Goal: Task Accomplishment & Management: Manage account settings

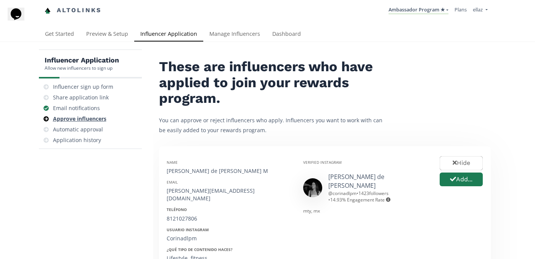
click at [81, 122] on div "Approve influencers" at bounding box center [79, 119] width 53 height 8
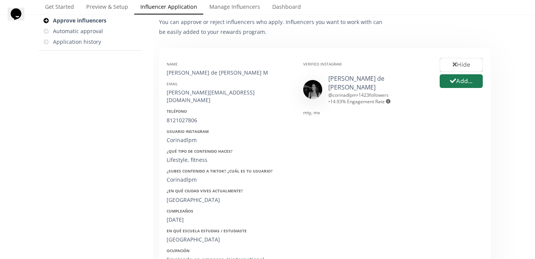
scroll to position [99, 0]
click at [345, 91] on div "@ corinadlpm • 1423 followers • 14.93 % Engagement Rate Engagement rate = avg. …" at bounding box center [378, 97] width 100 height 13
click at [345, 79] on link "Corina de la Peña" at bounding box center [356, 82] width 56 height 17
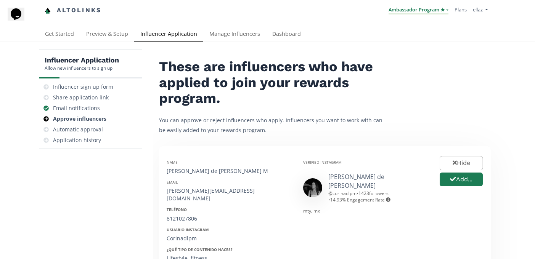
click at [423, 8] on link "Ambassador Program ★" at bounding box center [418, 10] width 60 height 8
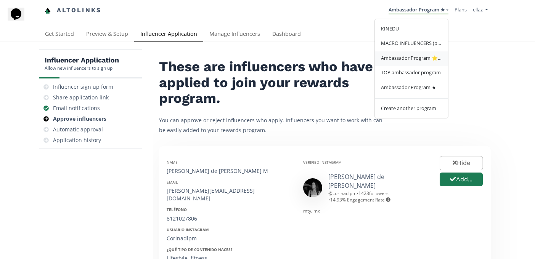
click at [415, 59] on span "Ambassador Program ⭐️⭐️" at bounding box center [411, 57] width 61 height 7
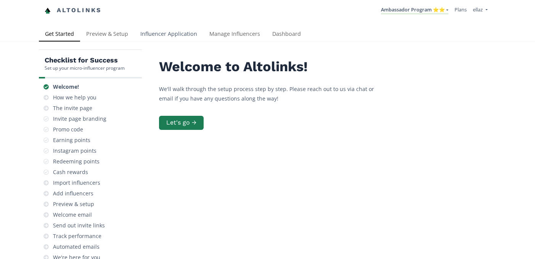
click at [157, 32] on link "Influencer Application" at bounding box center [168, 34] width 69 height 15
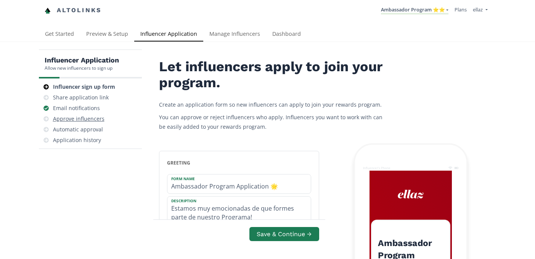
click at [87, 119] on div "Approve influencers" at bounding box center [78, 119] width 51 height 8
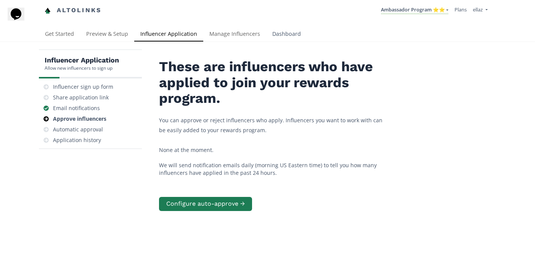
click at [290, 32] on link "Dashboard" at bounding box center [286, 34] width 41 height 15
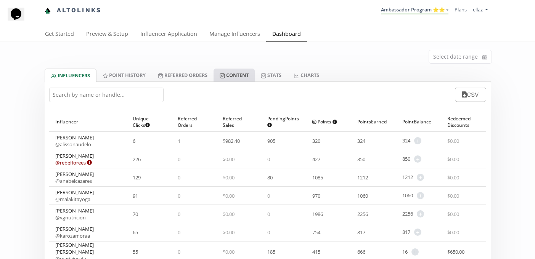
click at [245, 77] on link "Content" at bounding box center [233, 75] width 41 height 13
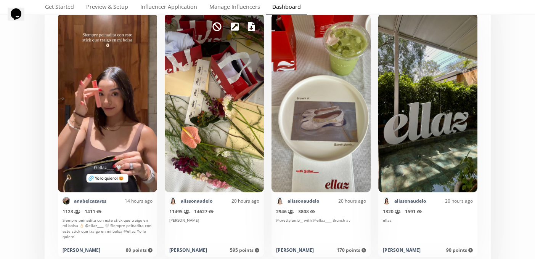
scroll to position [204, 0]
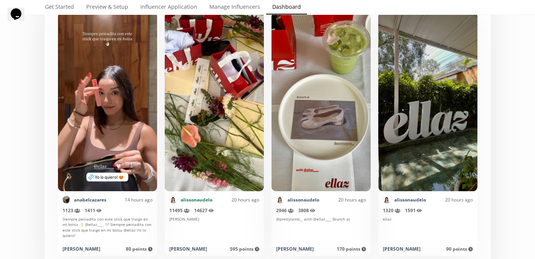
click at [190, 202] on link "alissonaudelo" at bounding box center [197, 200] width 32 height 6
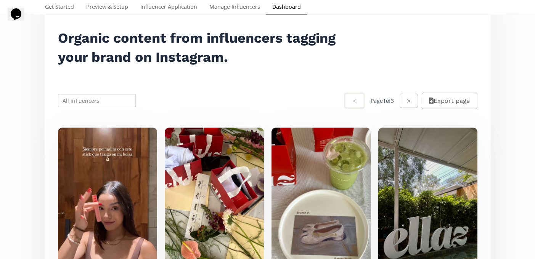
scroll to position [0, 0]
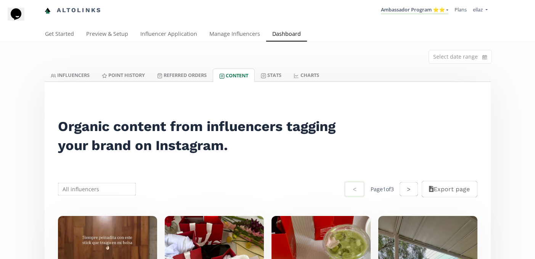
click at [272, 66] on div "Select date range" at bounding box center [267, 55] width 457 height 27
click at [272, 77] on link "Stats" at bounding box center [271, 75] width 33 height 13
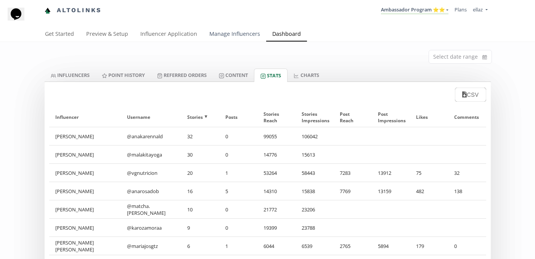
click at [240, 38] on link "Manage Influencers" at bounding box center [234, 34] width 63 height 15
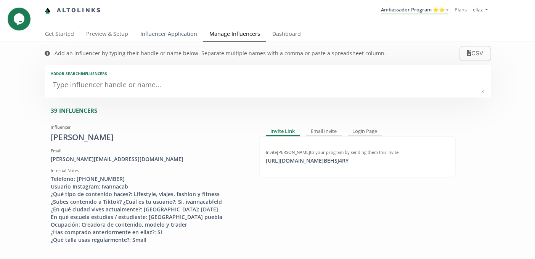
click at [159, 40] on link "Influencer Application" at bounding box center [168, 34] width 69 height 15
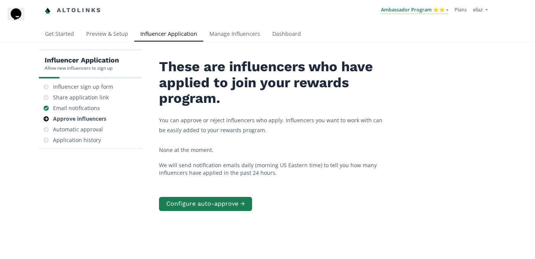
click at [418, 11] on link "Ambassador Program ⭐️⭐️" at bounding box center [414, 10] width 67 height 8
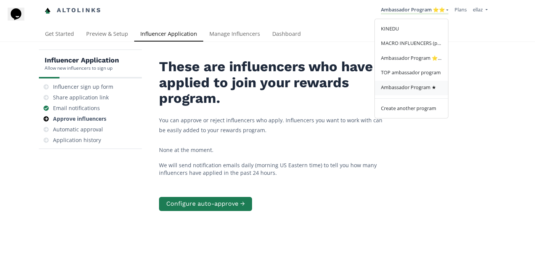
click at [419, 87] on span "Ambassador Program ★" at bounding box center [408, 87] width 55 height 7
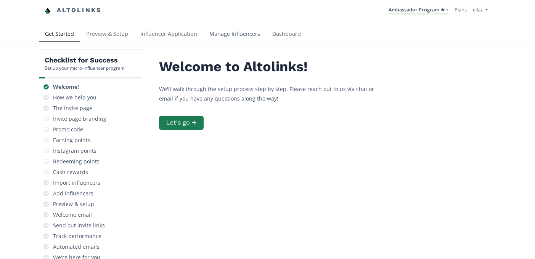
click at [218, 33] on link "Manage Influencers" at bounding box center [234, 34] width 63 height 15
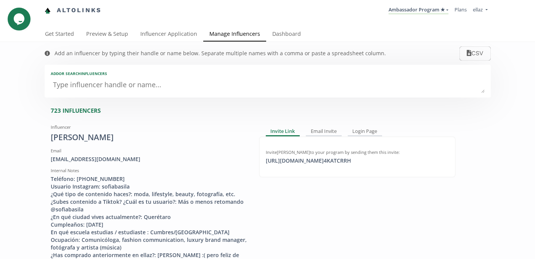
click at [162, 44] on div "Add an influencer by typing their handle or name below. Separate multiple names…" at bounding box center [215, 53] width 356 height 23
click at [165, 32] on link "Influencer Application" at bounding box center [168, 34] width 69 height 15
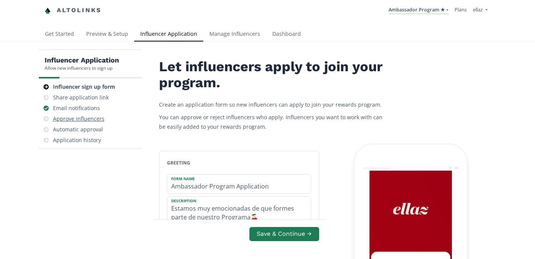
click at [94, 115] on div "Approve influencers" at bounding box center [78, 119] width 51 height 8
